Goal: Find specific page/section: Find specific page/section

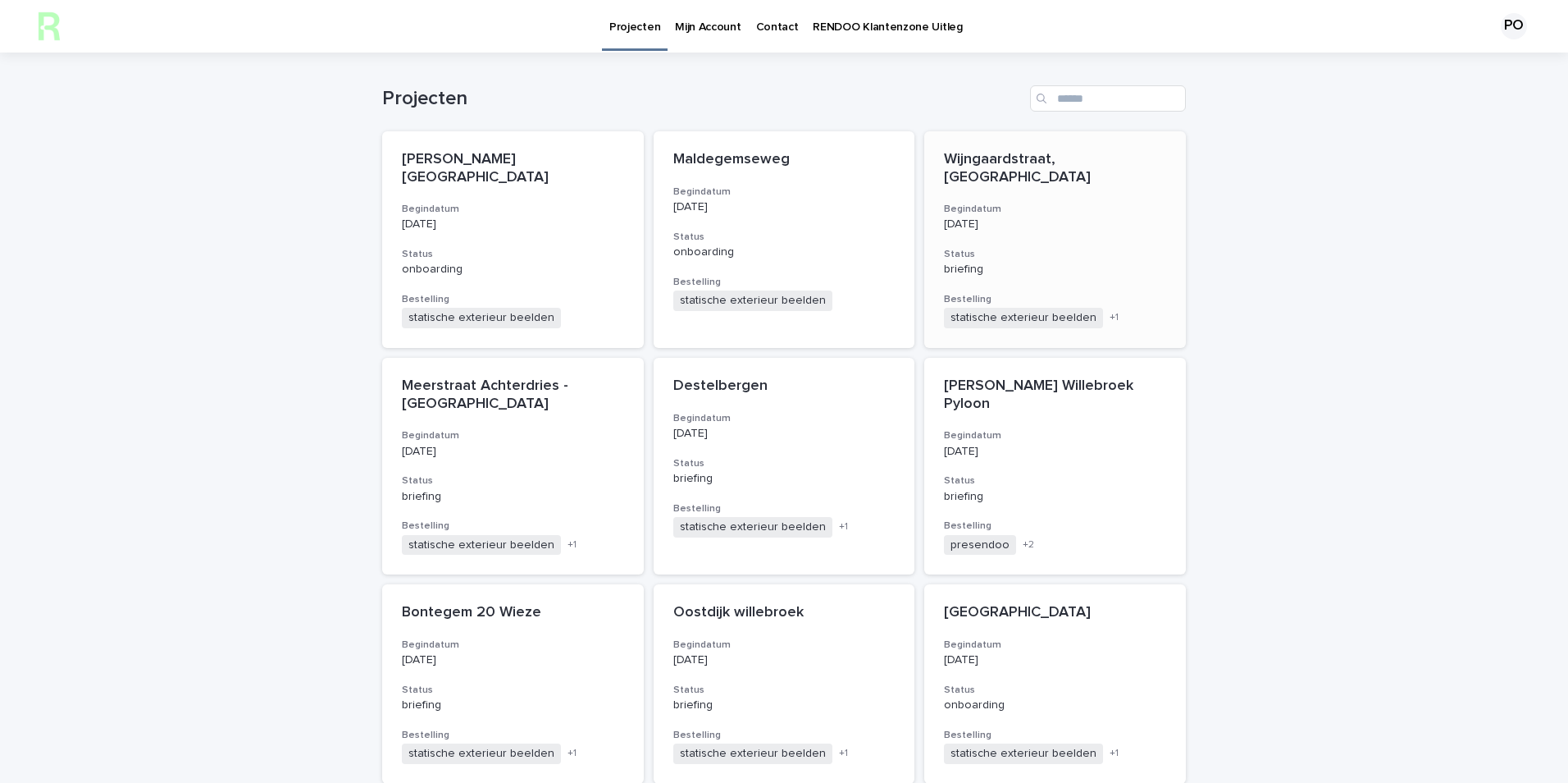
click at [1052, 173] on div "Wijngaardstraat, [GEOGRAPHIC_DATA] Begindatum [DATE] Status briefing Bestelling…" at bounding box center [1055, 240] width 262 height 217
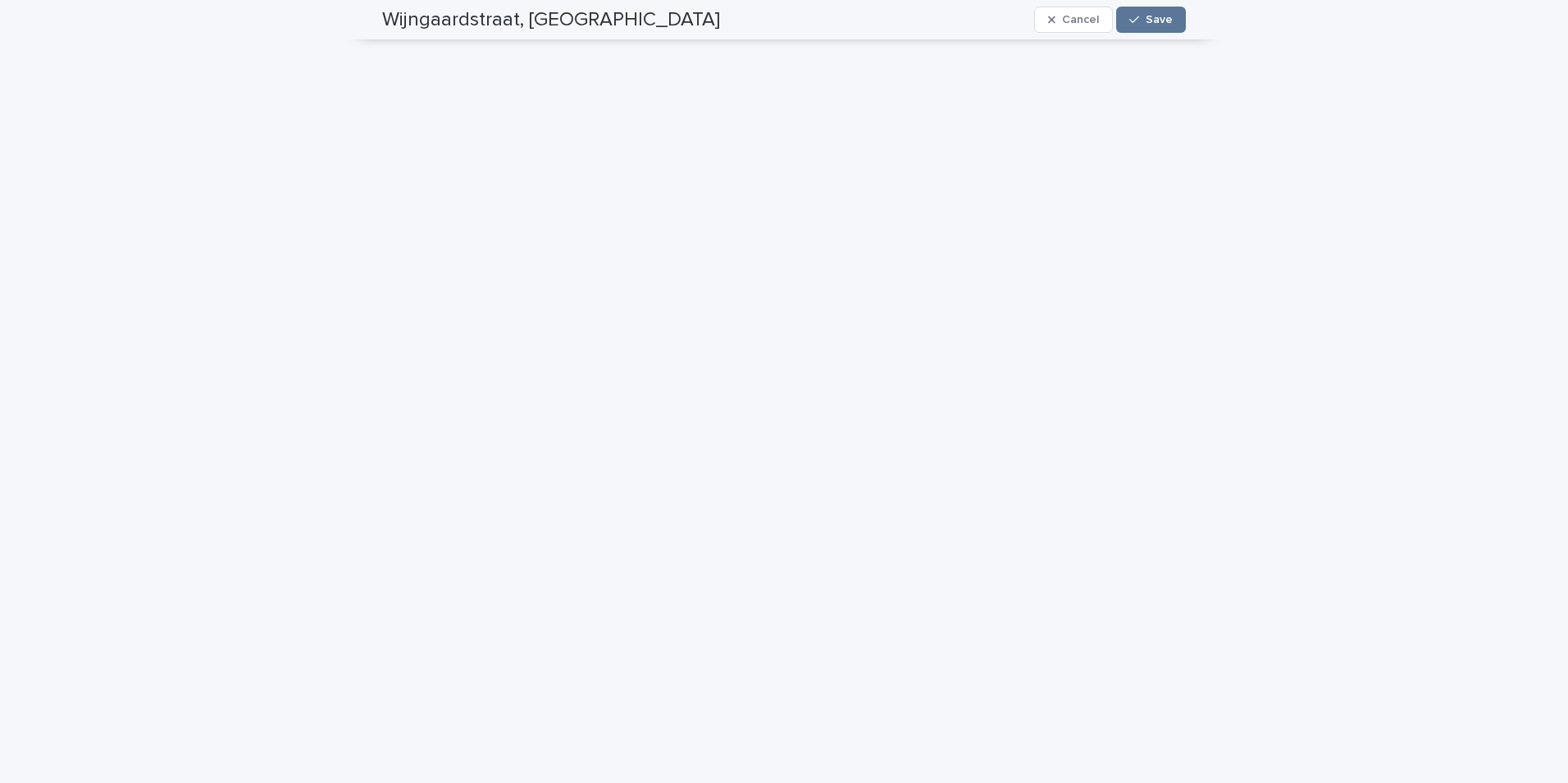
scroll to position [329, 0]
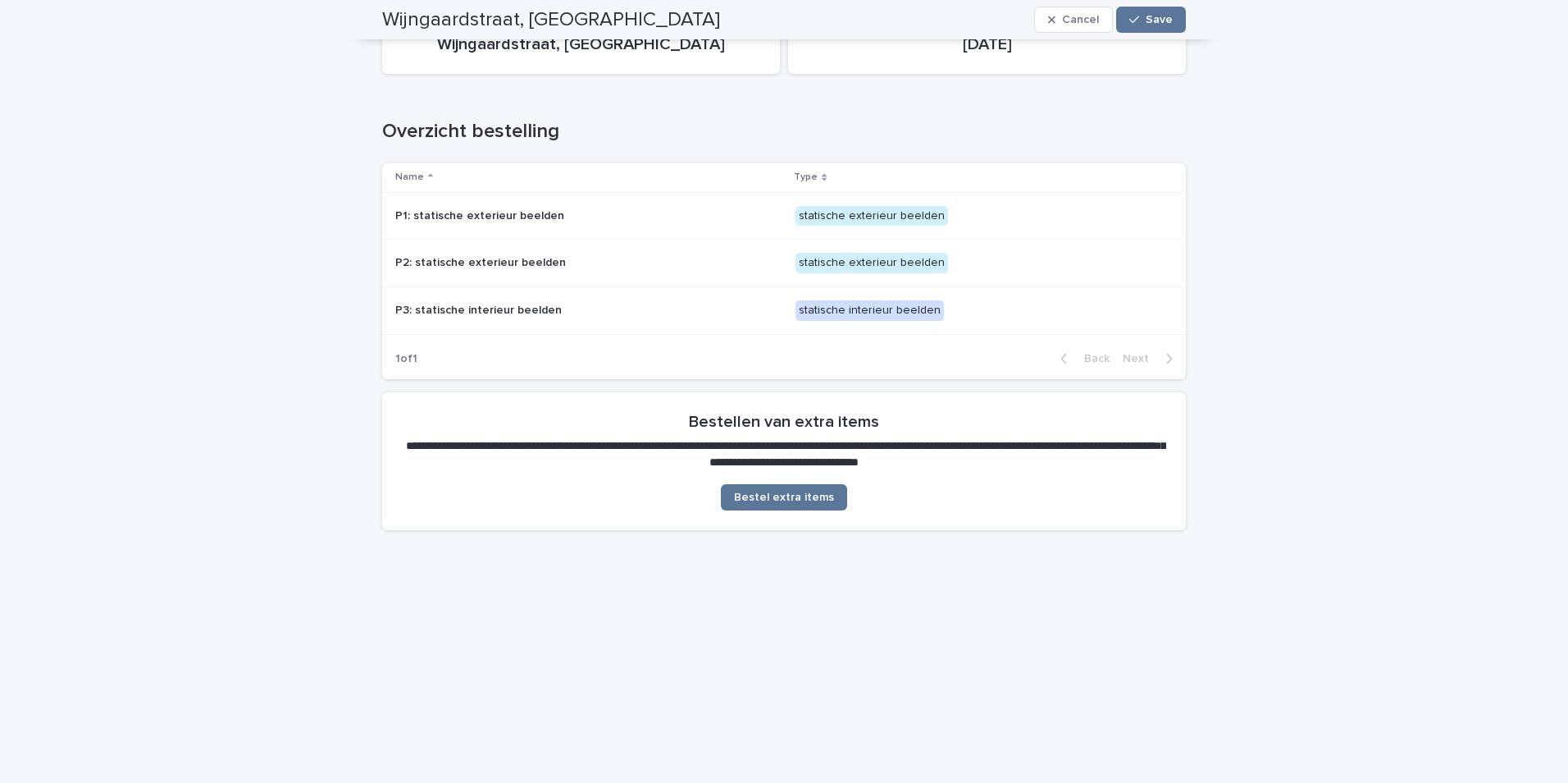
scroll to position [1654, 0]
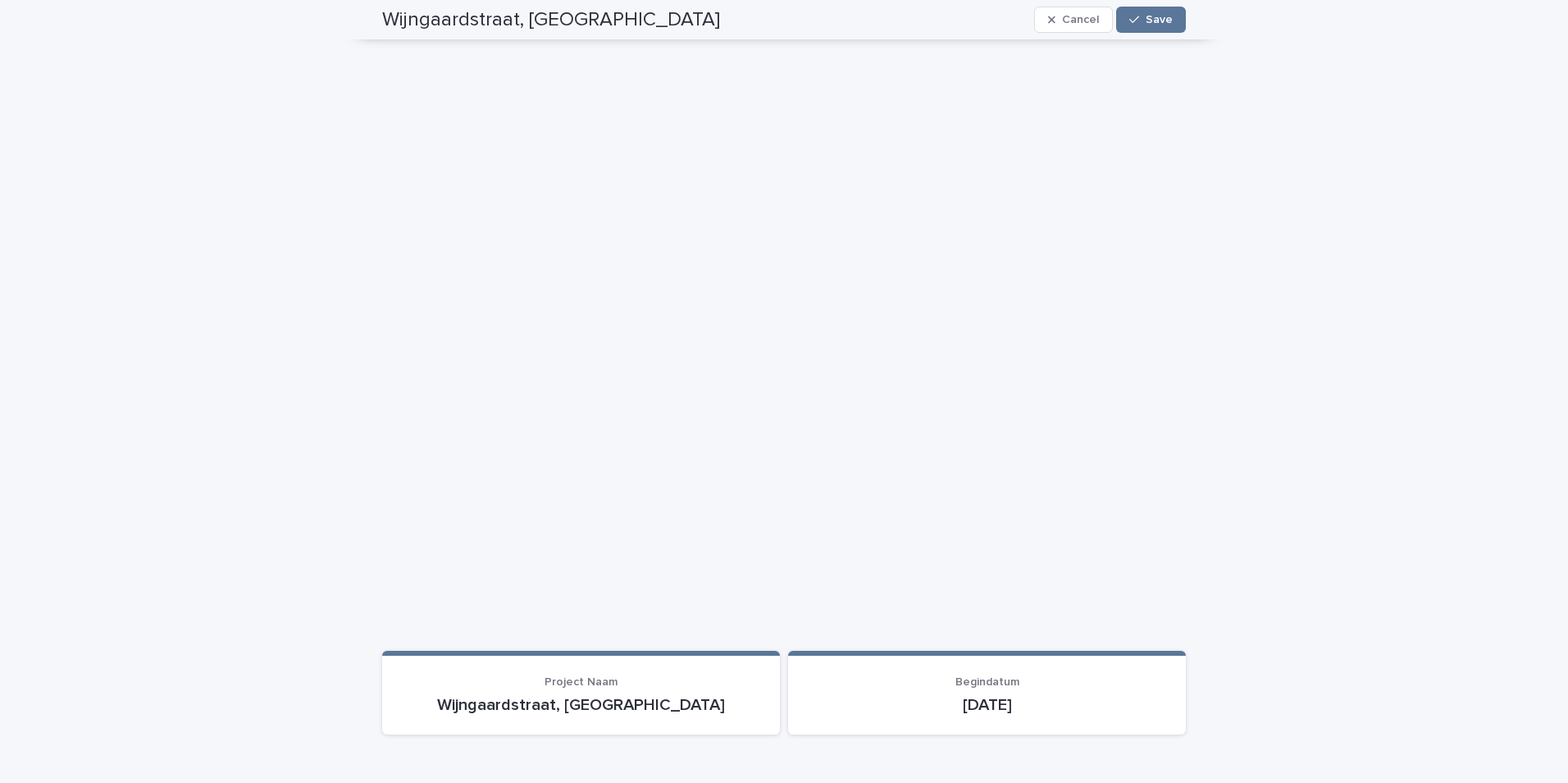
scroll to position [476, 0]
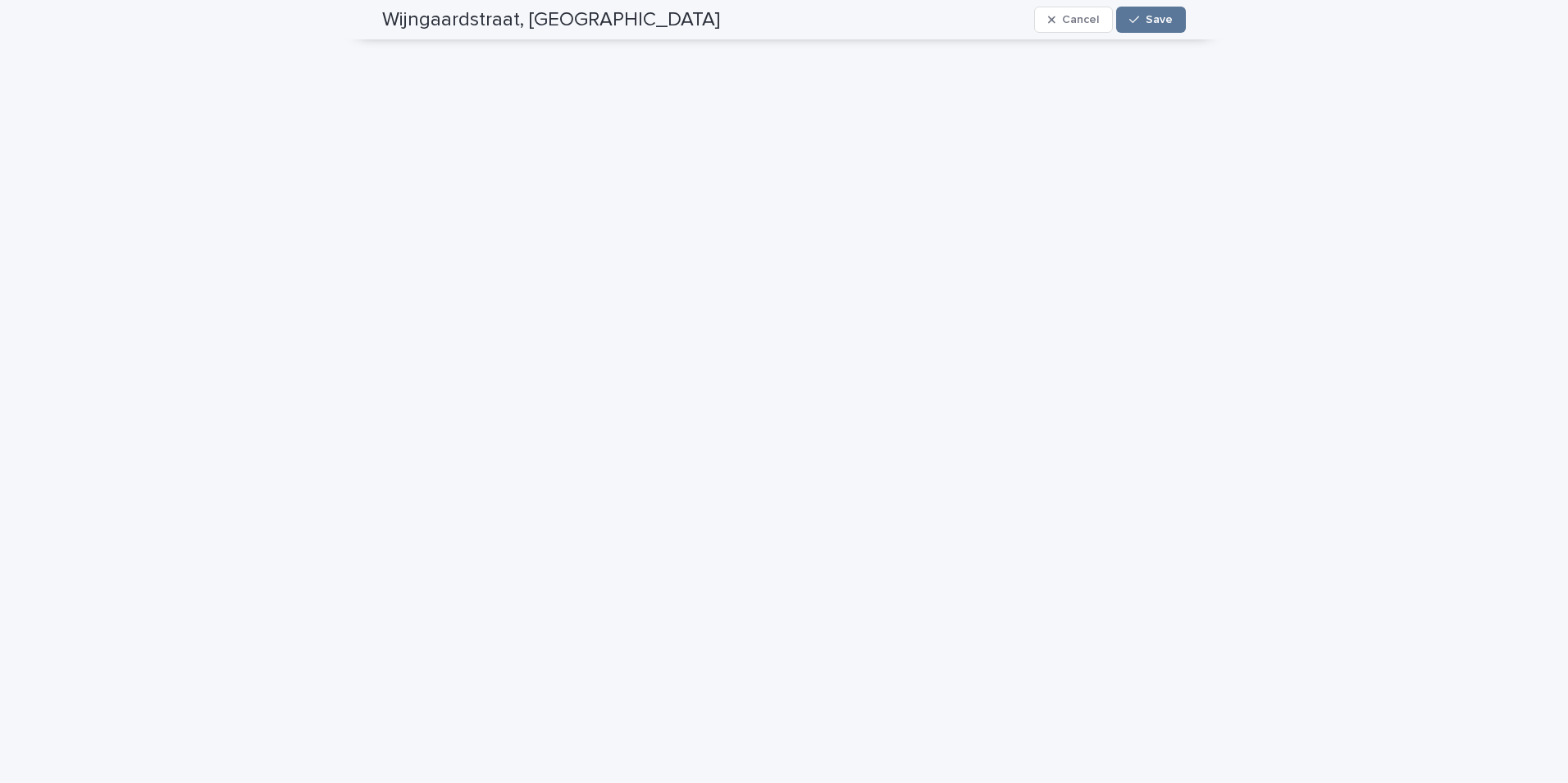
scroll to position [312, 0]
